Goal: Information Seeking & Learning: Learn about a topic

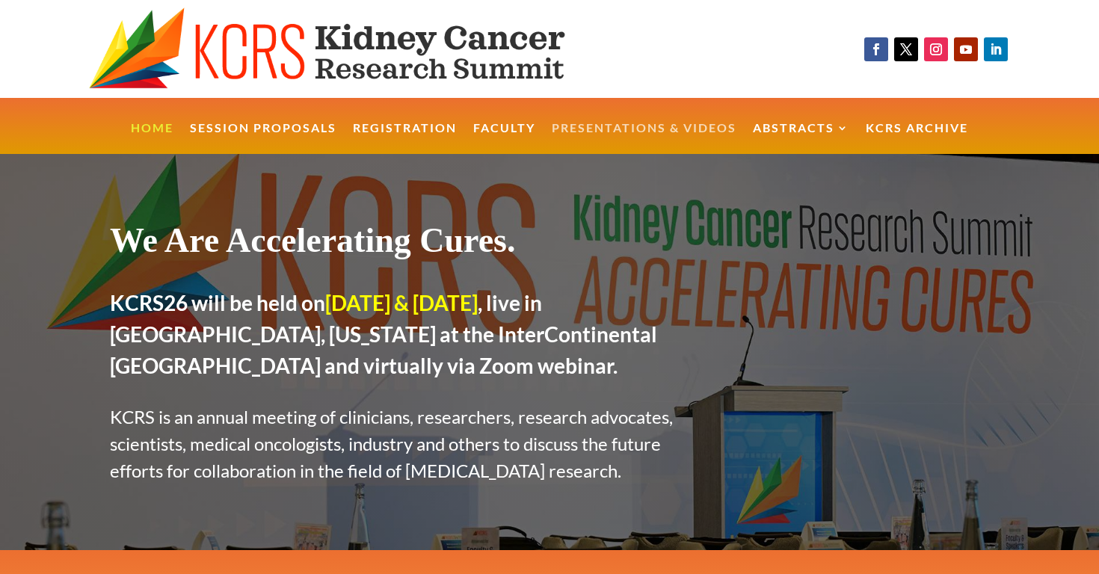
click at [692, 126] on link "Presentations & Videos" at bounding box center [644, 139] width 185 height 32
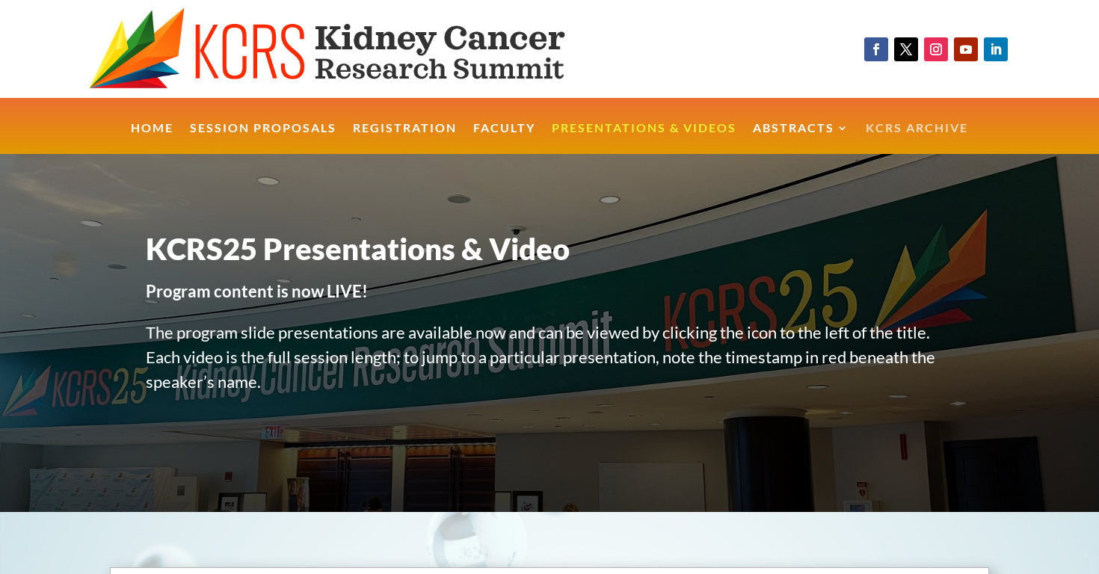
click at [899, 132] on link "KCRS Archive" at bounding box center [917, 139] width 102 height 32
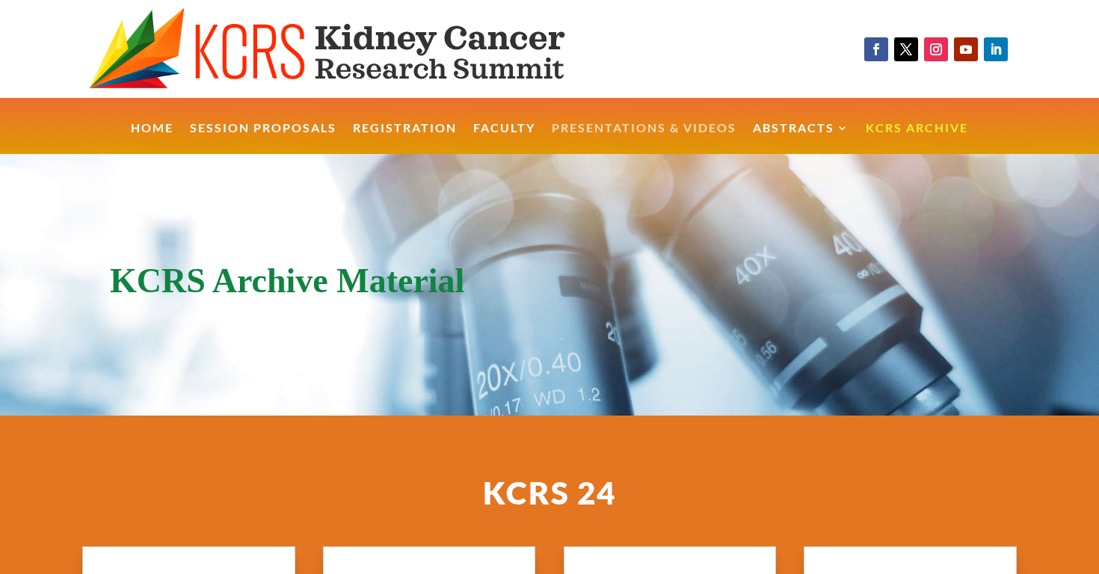
click at [656, 126] on link "Presentations & Videos" at bounding box center [644, 139] width 185 height 32
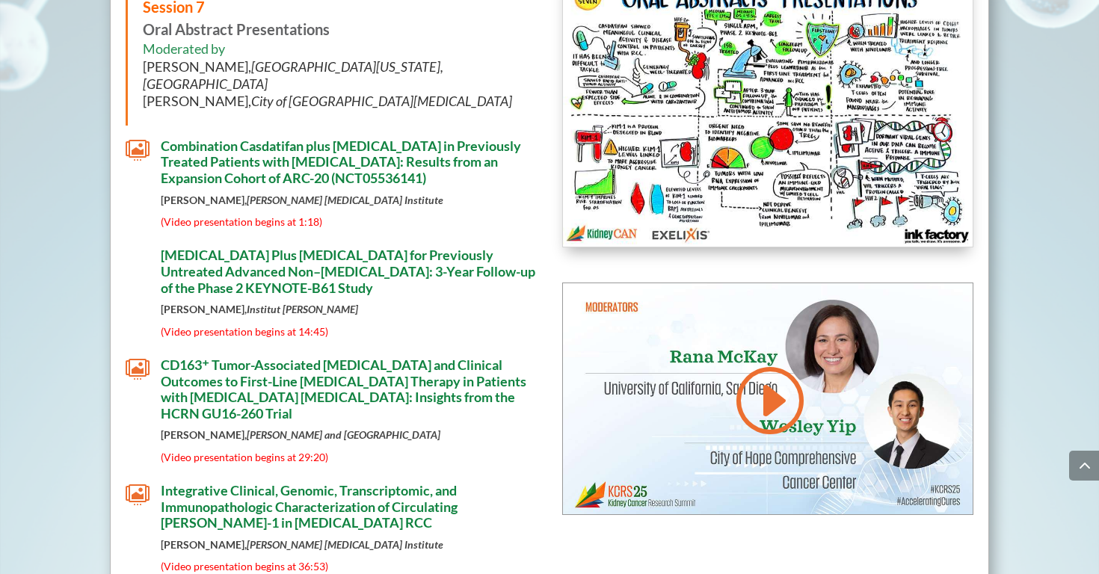
scroll to position [7295, 0]
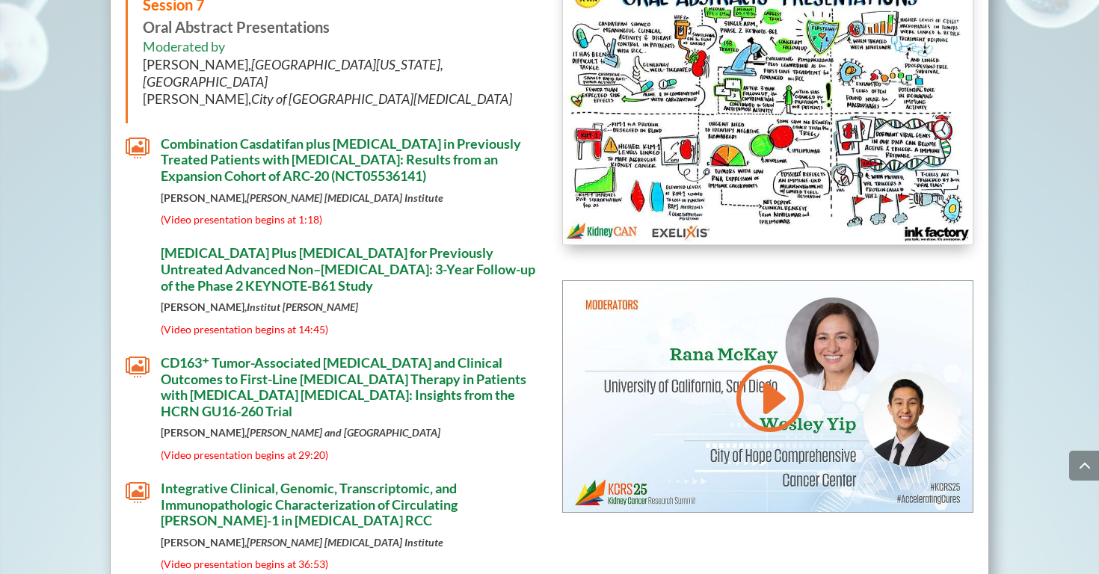
drag, startPoint x: 511, startPoint y: 94, endPoint x: 384, endPoint y: 93, distance: 127.9
click at [384, 136] on h4 "Combination Casdatifan plus [MEDICAL_DATA] in Previously Treated Patients with …" at bounding box center [349, 164] width 376 height 56
copy span "(NCT05536141)"
